Goal: Check status: Check status

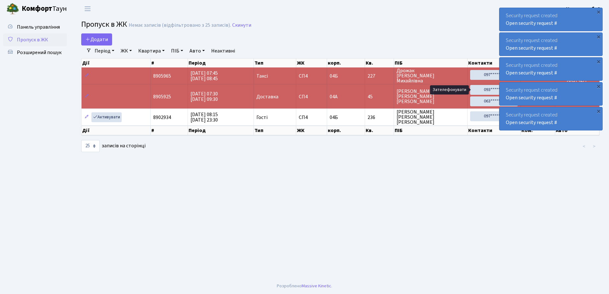
select select "25"
click at [598, 11] on div "×" at bounding box center [598, 12] width 6 height 6
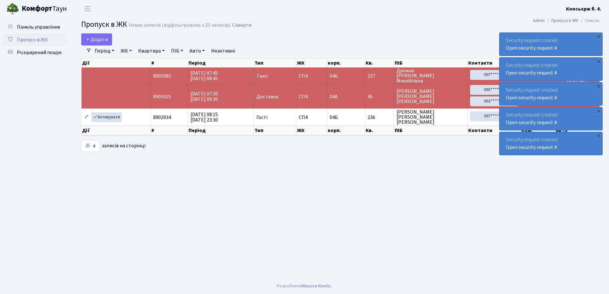
click at [598, 11] on div "Security request created Open security request # ×" at bounding box center [602, 20] width 103 height 24
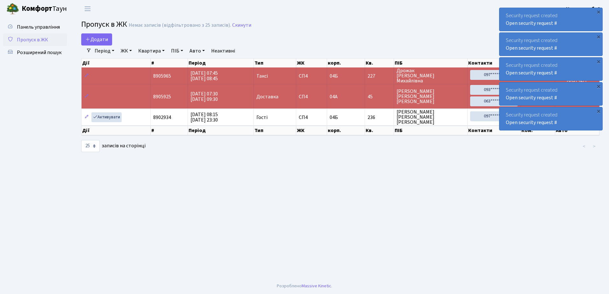
click at [598, 11] on div "×" at bounding box center [598, 12] width 6 height 6
click at [597, 11] on div "×" at bounding box center [598, 12] width 6 height 6
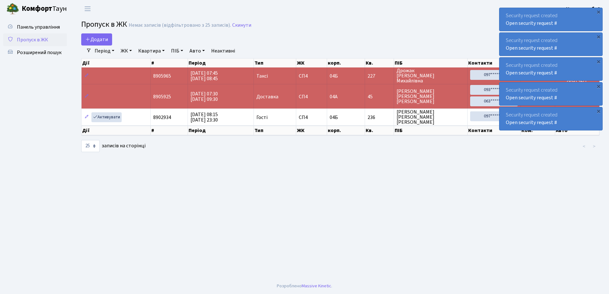
click at [596, 11] on div "×" at bounding box center [598, 12] width 6 height 6
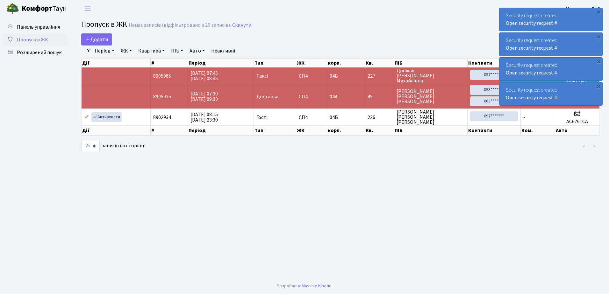
click at [596, 11] on div "×" at bounding box center [598, 12] width 6 height 6
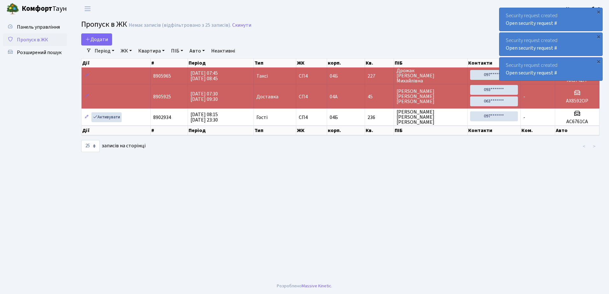
click at [597, 11] on div "×" at bounding box center [598, 12] width 6 height 6
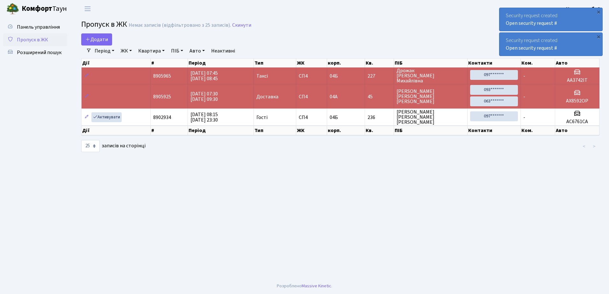
click at [597, 11] on div "Security request created Open security request # × Security request created Ope…" at bounding box center [550, 31] width 103 height 51
click at [597, 11] on div "×" at bounding box center [598, 12] width 6 height 6
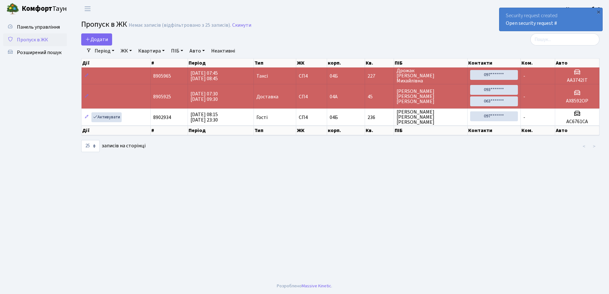
click at [597, 11] on div "×" at bounding box center [598, 12] width 6 height 6
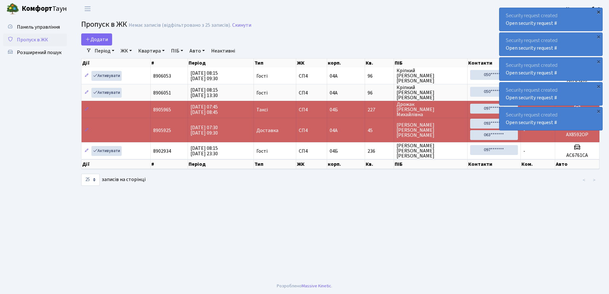
click at [599, 11] on div "×" at bounding box center [598, 12] width 6 height 6
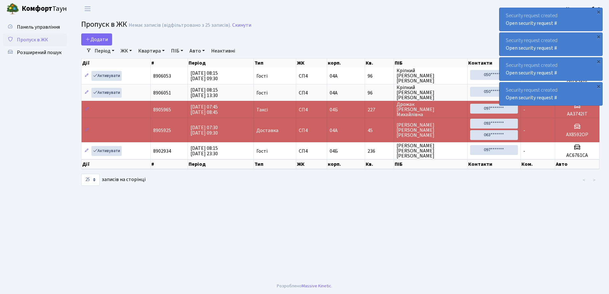
click at [599, 11] on div "×" at bounding box center [598, 12] width 6 height 6
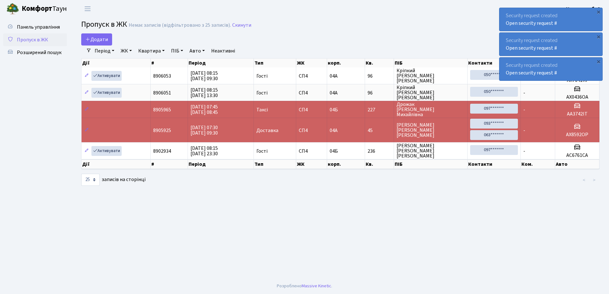
click at [599, 11] on div "×" at bounding box center [598, 12] width 6 height 6
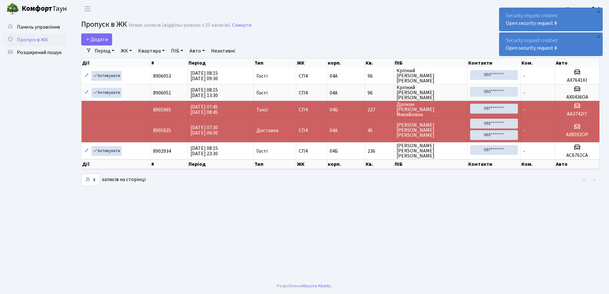
click at [599, 11] on div "×" at bounding box center [598, 12] width 6 height 6
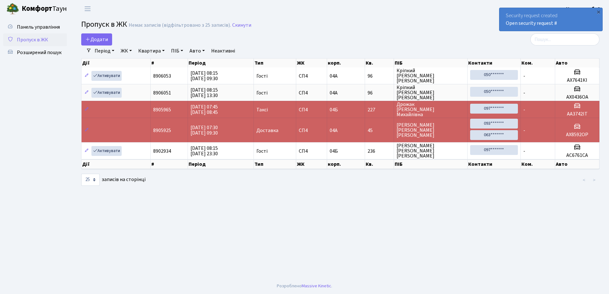
click at [599, 11] on div "×" at bounding box center [598, 12] width 6 height 6
